Goal: Task Accomplishment & Management: Manage account settings

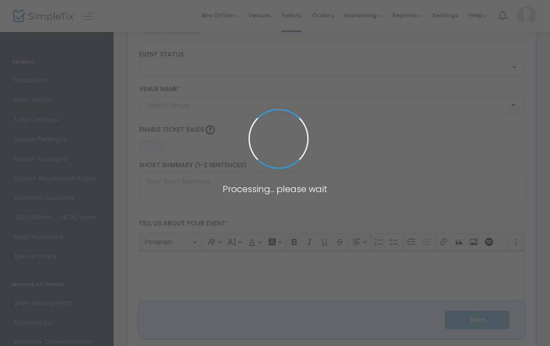
type input "Portada Live Afterparty: Men in Blazers Live! in [GEOGRAPHIC_DATA]"
type textarea "Join us for the Portada Live Afterparty at Men in Blazers Live! A night of cele…"
type input "RSVP for Tickets"
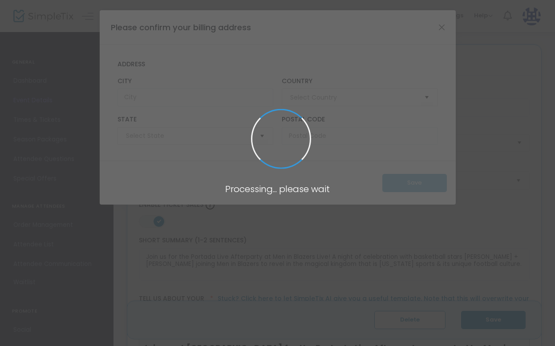
type input "Terminal 5 (Terminal 5)"
type input "[GEOGRAPHIC_DATA]"
type input "[US_STATE]"
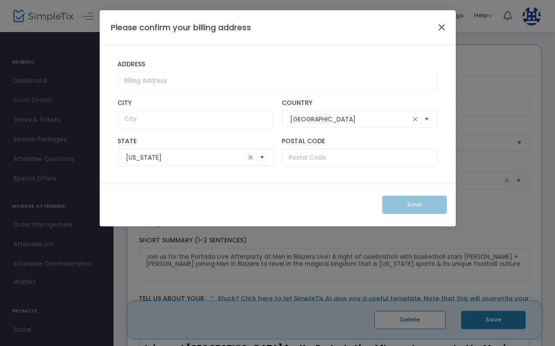
click at [442, 29] on button "Close" at bounding box center [442, 27] width 12 height 12
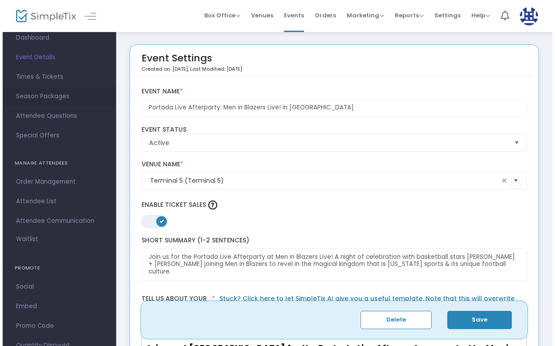
scroll to position [72, 0]
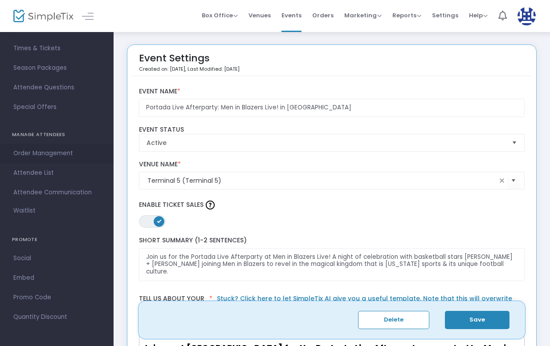
click at [50, 156] on span "Order Management" at bounding box center [56, 154] width 87 height 12
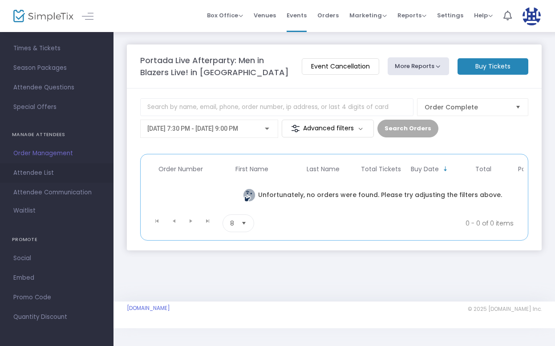
click at [35, 173] on span "Attendee List" at bounding box center [56, 173] width 87 height 12
